Goal: Check status: Check status

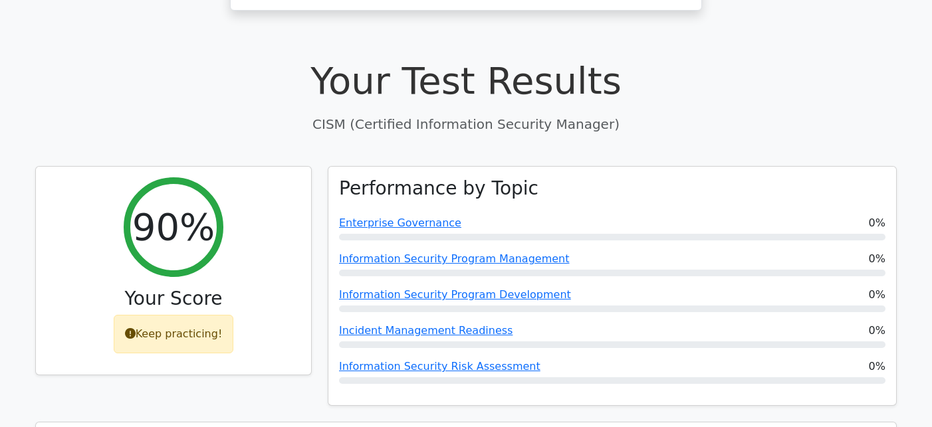
click at [334, 58] on h1 "Your Test Results" at bounding box center [465, 80] width 861 height 45
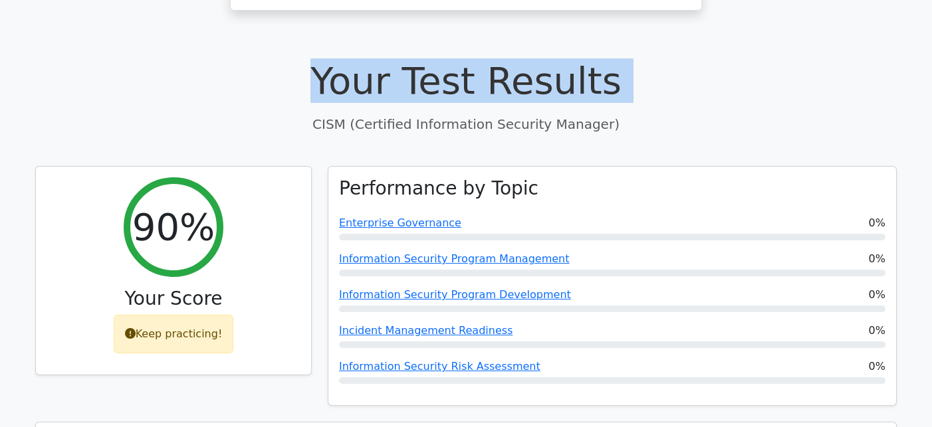
click at [334, 58] on h1 "Your Test Results" at bounding box center [465, 80] width 861 height 45
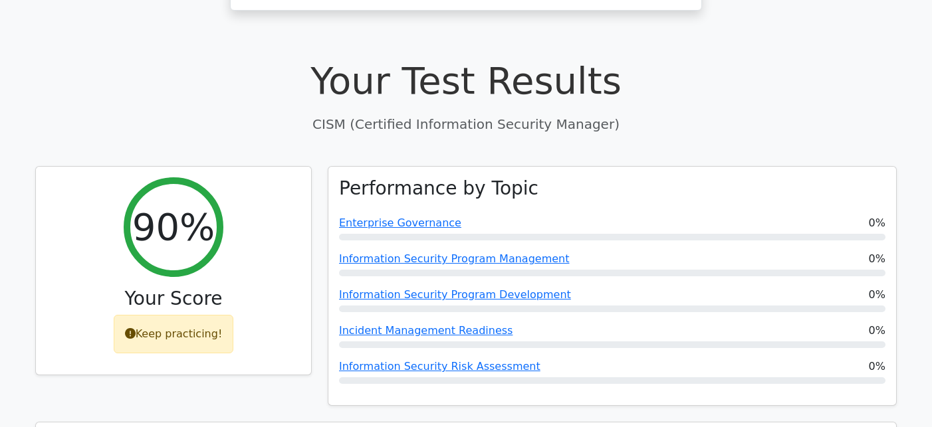
click at [357, 114] on p "CISM (Certified Information Security Manager)" at bounding box center [465, 124] width 861 height 20
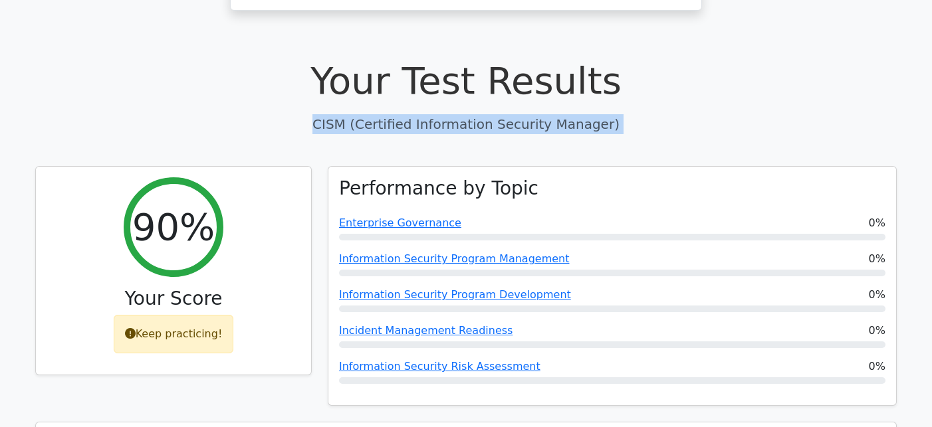
click at [357, 114] on p "CISM (Certified Information Security Manager)" at bounding box center [465, 124] width 861 height 20
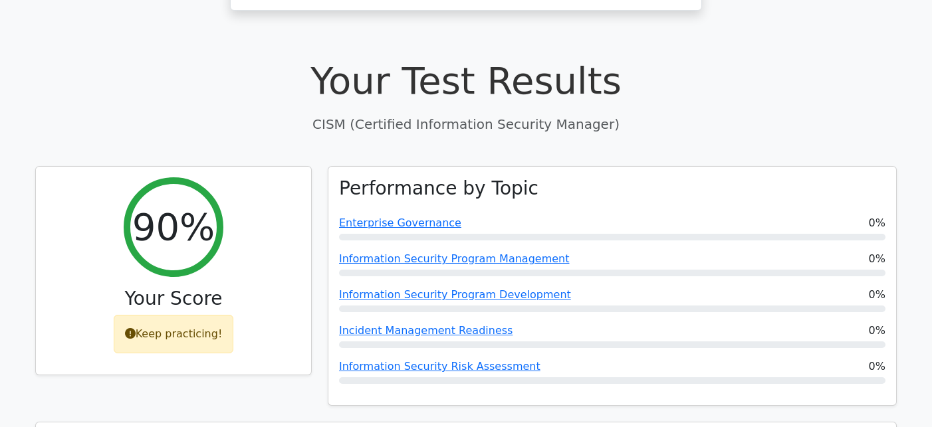
click at [363, 58] on h1 "Your Test Results" at bounding box center [465, 80] width 861 height 45
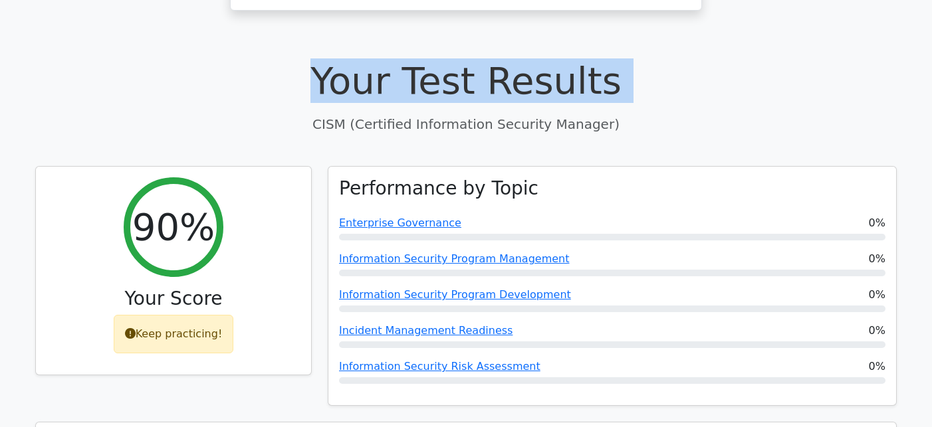
click at [363, 58] on h1 "Your Test Results" at bounding box center [465, 80] width 861 height 45
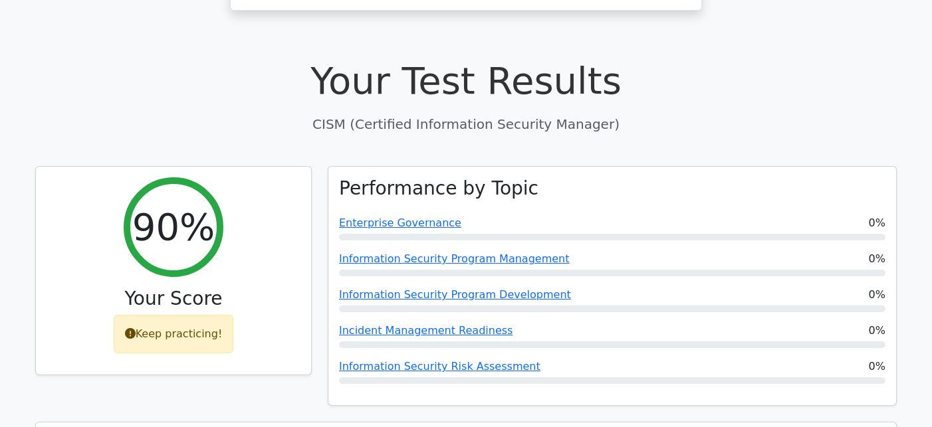
click at [364, 114] on p "CISM (Certified Information Security Manager)" at bounding box center [465, 124] width 861 height 20
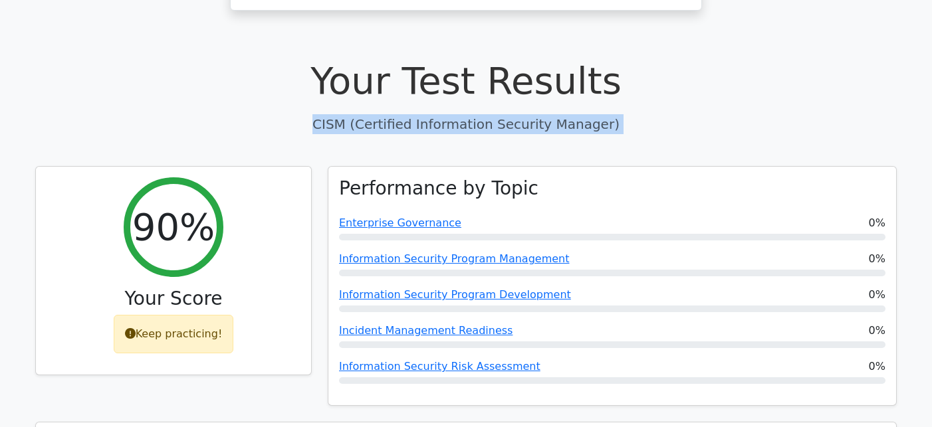
click at [364, 114] on p "CISM (Certified Information Security Manager)" at bounding box center [465, 124] width 861 height 20
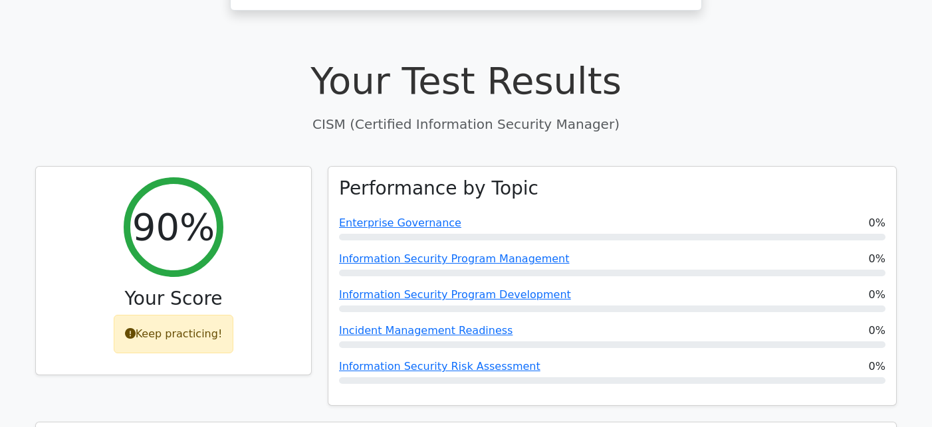
click at [383, 58] on h1 "Your Test Results" at bounding box center [465, 80] width 861 height 45
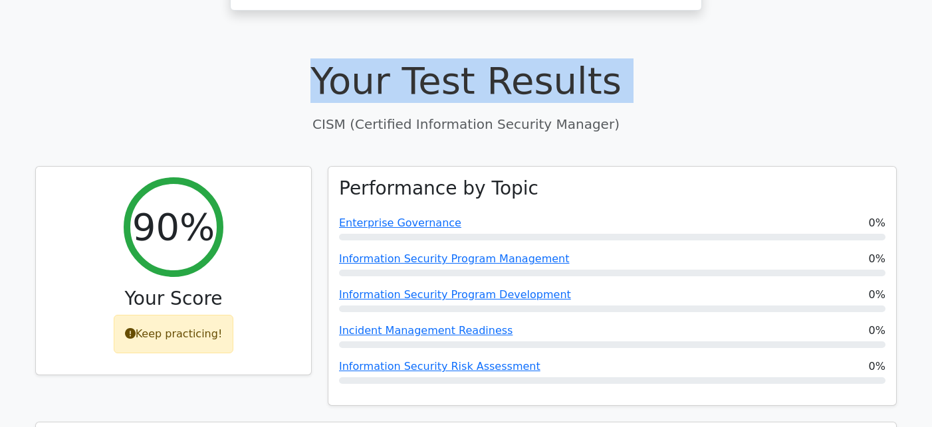
click at [383, 58] on h1 "Your Test Results" at bounding box center [465, 80] width 861 height 45
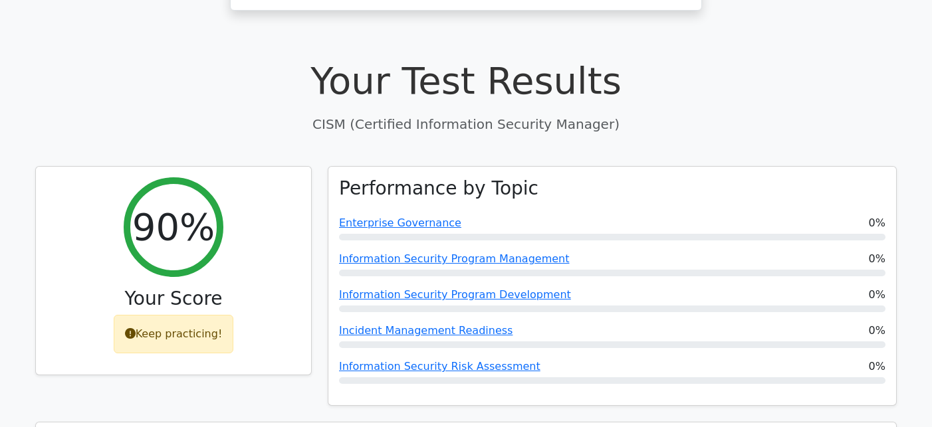
click at [476, 114] on p "CISM (Certified Information Security Manager)" at bounding box center [465, 124] width 861 height 20
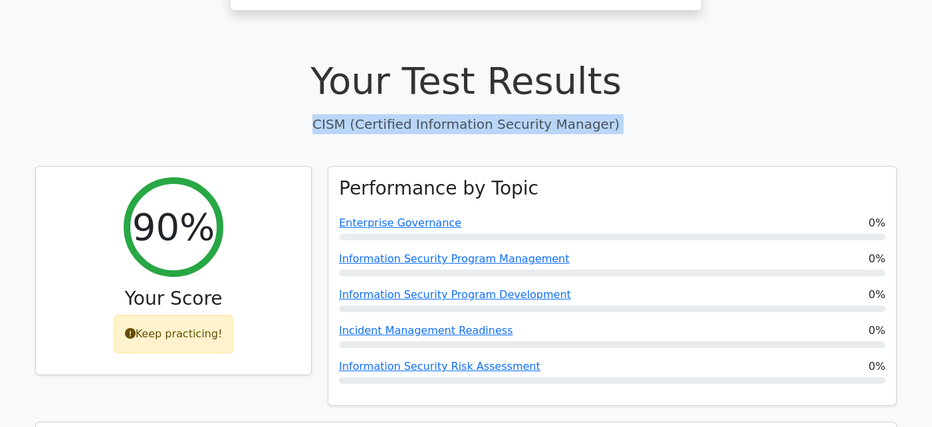
click at [476, 114] on p "CISM (Certified Information Security Manager)" at bounding box center [465, 124] width 861 height 20
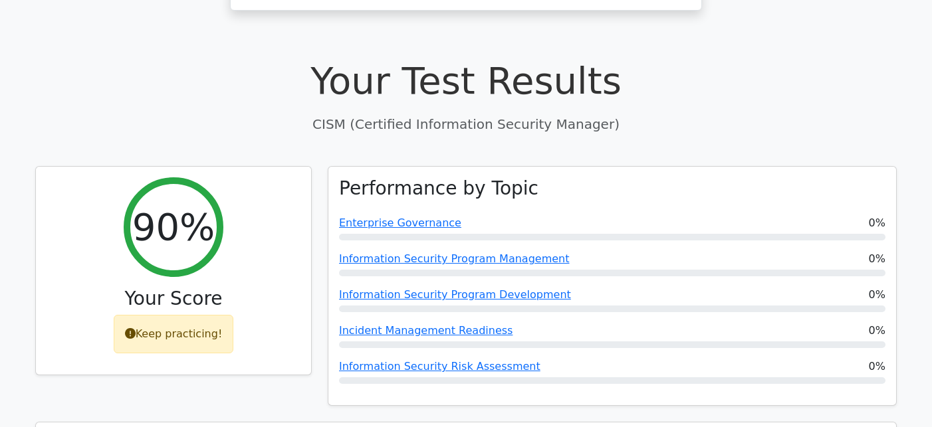
click at [476, 58] on h1 "Your Test Results" at bounding box center [465, 80] width 861 height 45
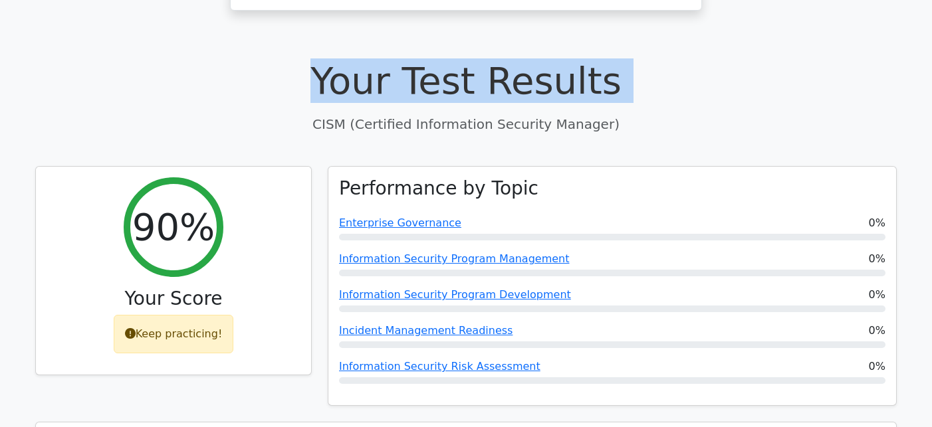
click at [476, 58] on h1 "Your Test Results" at bounding box center [465, 80] width 861 height 45
click at [647, 76] on div "Your Test Results CISM (Certified Information Security Manager)" at bounding box center [465, 95] width 861 height 75
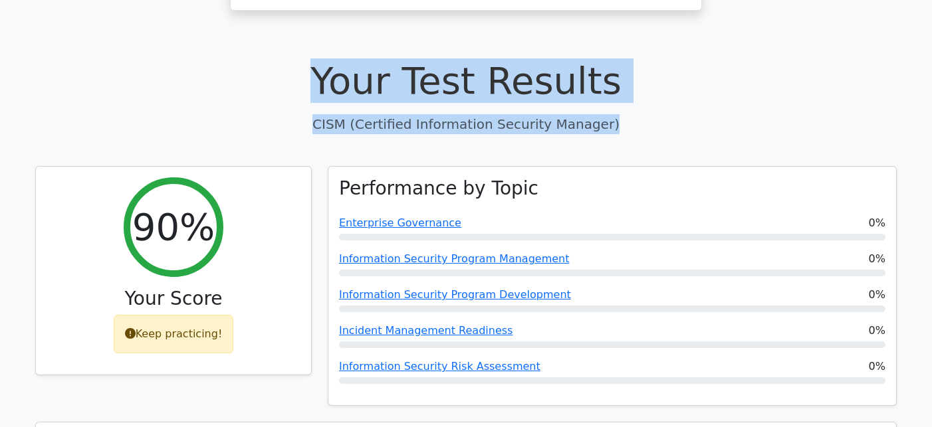
drag, startPoint x: 607, startPoint y: 100, endPoint x: 336, endPoint y: 47, distance: 275.6
click at [336, 58] on div "Your Test Results CISM (Certified Information Security Manager)" at bounding box center [465, 95] width 861 height 75
click at [336, 58] on h1 "Your Test Results" at bounding box center [465, 80] width 861 height 45
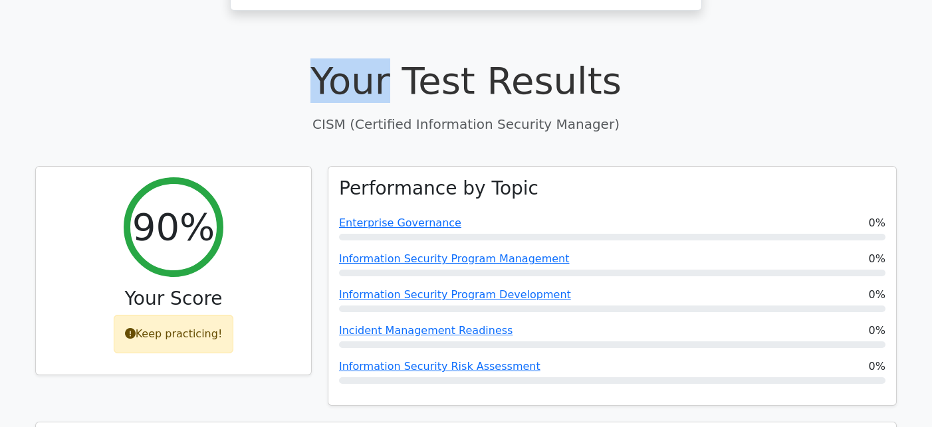
click at [336, 58] on h1 "Your Test Results" at bounding box center [465, 80] width 861 height 45
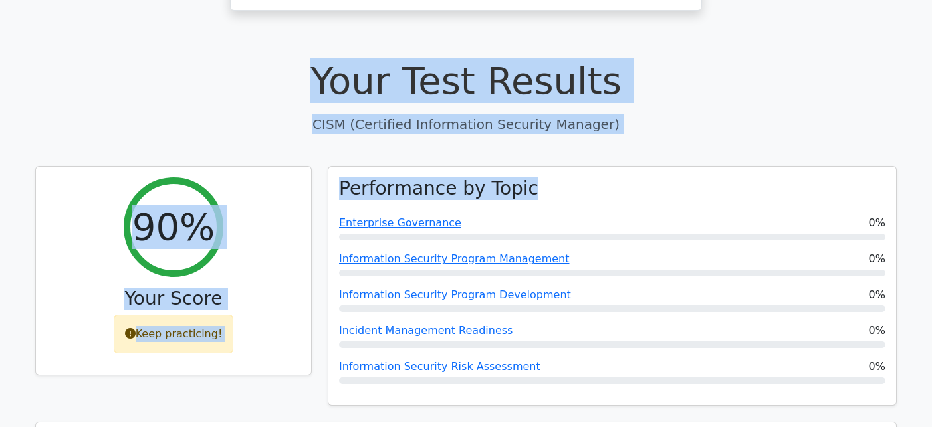
drag, startPoint x: 336, startPoint y: 47, endPoint x: 395, endPoint y: 104, distance: 81.8
click at [414, 114] on p "CISM (Certified Information Security Manager)" at bounding box center [465, 124] width 861 height 20
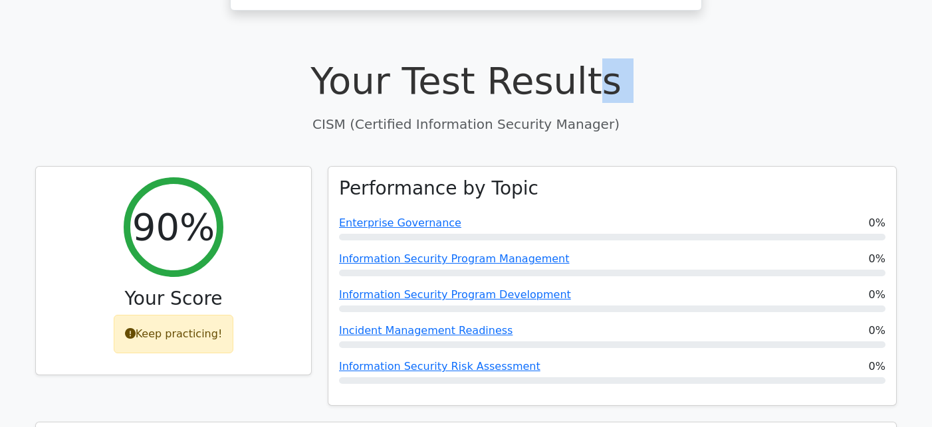
drag, startPoint x: 326, startPoint y: 92, endPoint x: 583, endPoint y: 43, distance: 261.9
click at [583, 58] on div "Your Test Results CISM (Certified Information Security Manager)" at bounding box center [465, 95] width 861 height 75
click at [583, 58] on h1 "Your Test Results" at bounding box center [465, 80] width 861 height 45
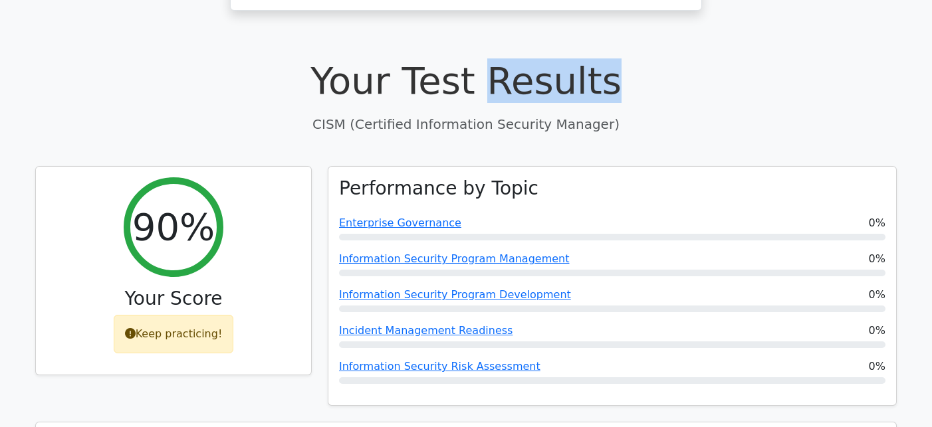
click at [583, 58] on h1 "Your Test Results" at bounding box center [465, 80] width 861 height 45
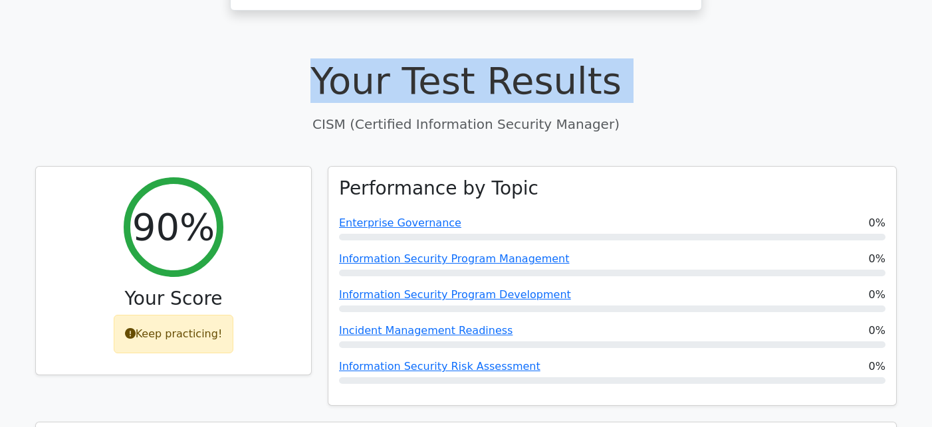
click at [583, 58] on h1 "Your Test Results" at bounding box center [465, 80] width 861 height 45
